Goal: Navigation & Orientation: Go to known website

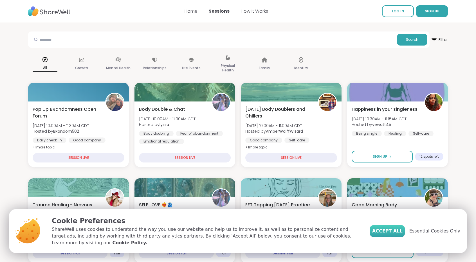
click at [393, 235] on span "Accept All" at bounding box center [388, 231] width 30 height 7
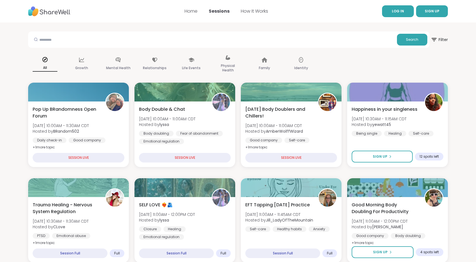
click at [403, 16] on link "LOG IN" at bounding box center [398, 11] width 32 height 12
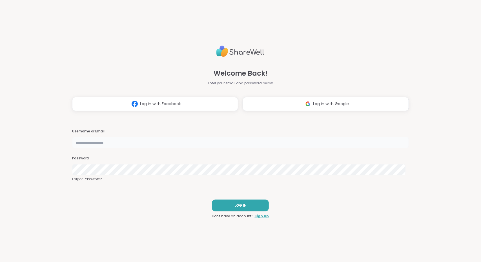
type input "**********"
click at [255, 208] on button "LOG IN" at bounding box center [240, 206] width 57 height 12
